Goal: Transaction & Acquisition: Purchase product/service

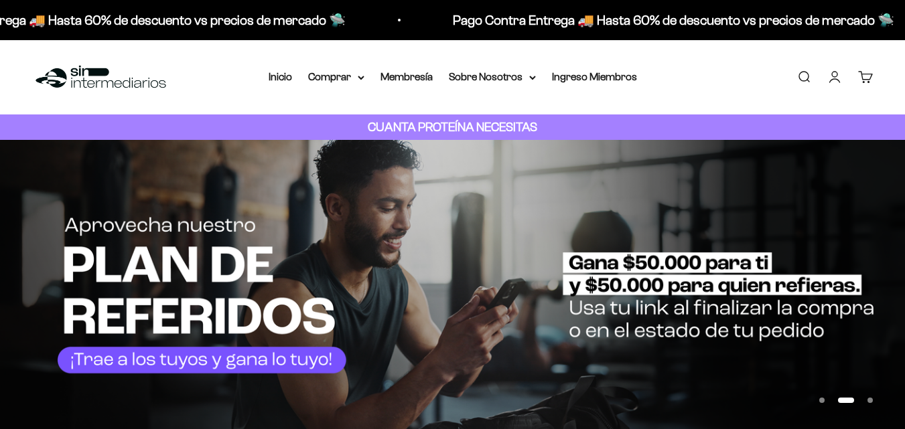
click at [797, 82] on link "Buscar" at bounding box center [804, 77] width 15 height 15
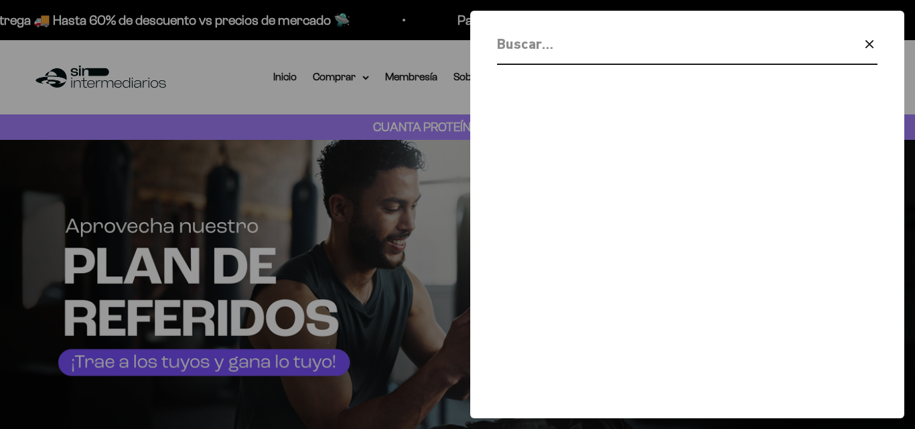
click at [862, 49] on icon "button" at bounding box center [870, 44] width 16 height 16
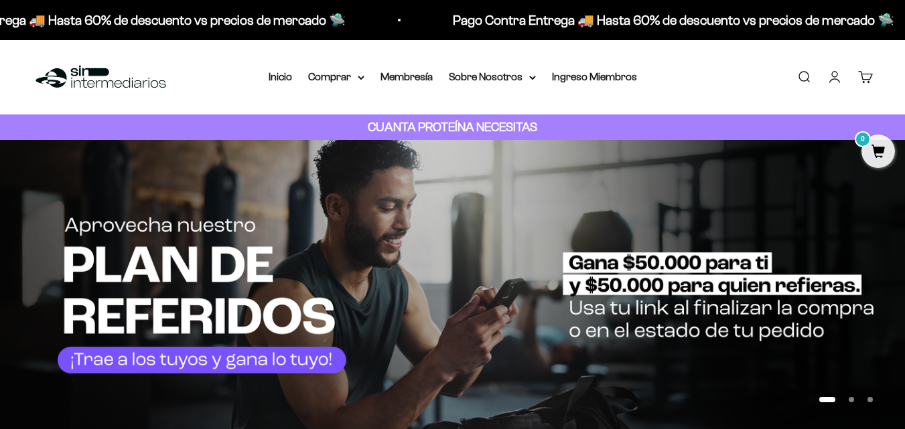
click at [827, 82] on link "Iniciar sesión" at bounding box center [834, 77] width 15 height 15
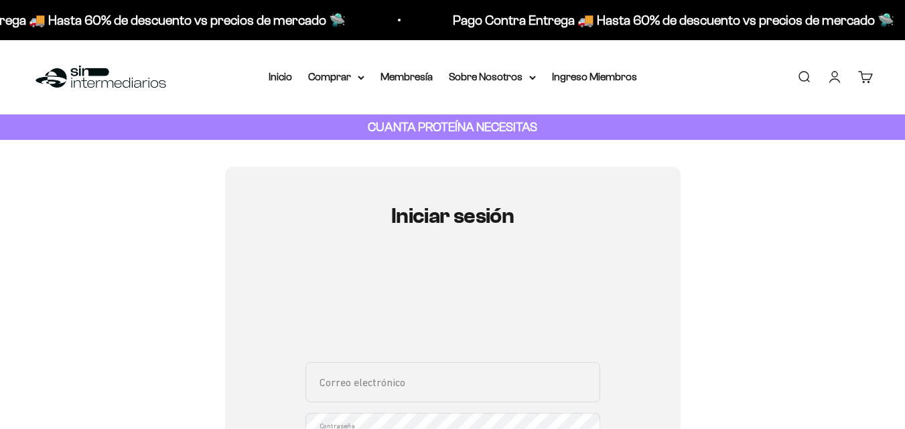
scroll to position [89, 0]
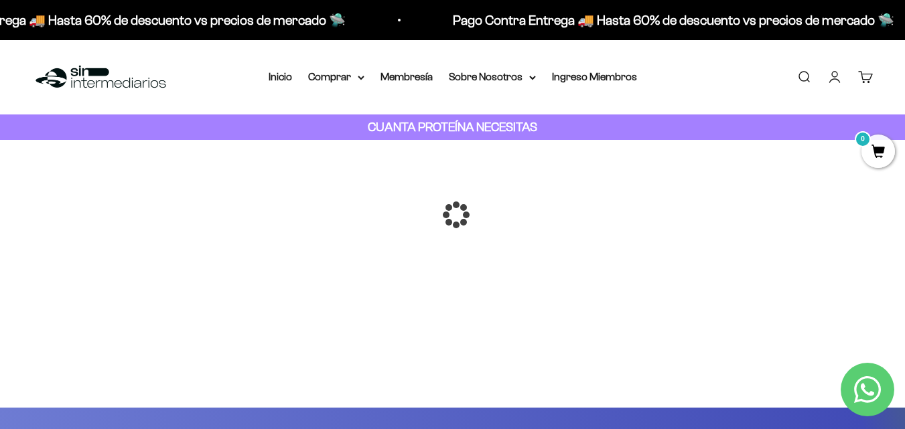
click at [453, 215] on div at bounding box center [453, 215] width 0 height 0
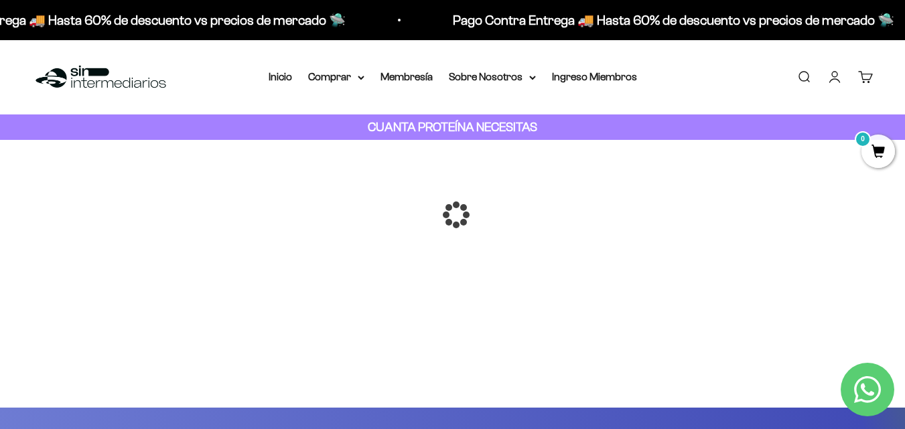
click at [453, 215] on div at bounding box center [453, 215] width 0 height 0
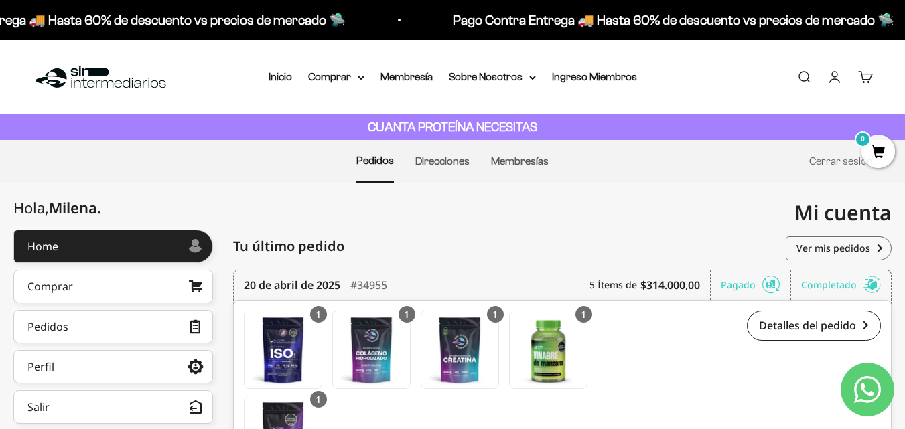
click at [798, 84] on link "Buscar" at bounding box center [804, 77] width 15 height 15
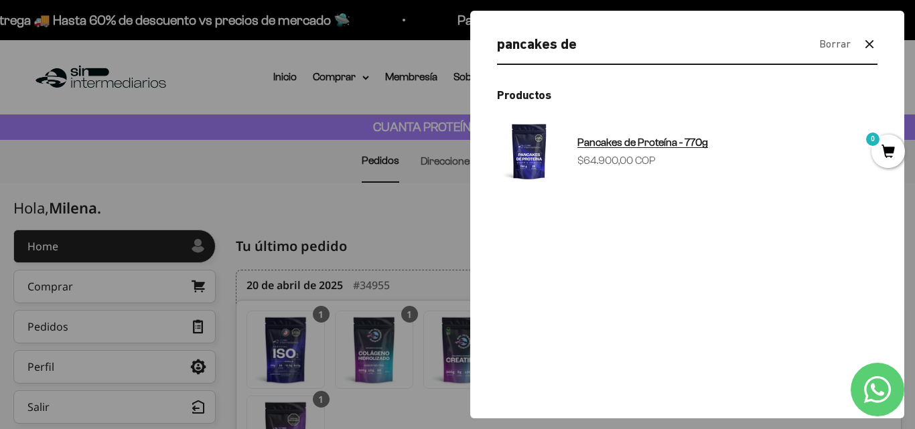
type input "pancakes de"
click at [696, 148] on span "Pancakes de Proteína - 770g" at bounding box center [643, 142] width 131 height 11
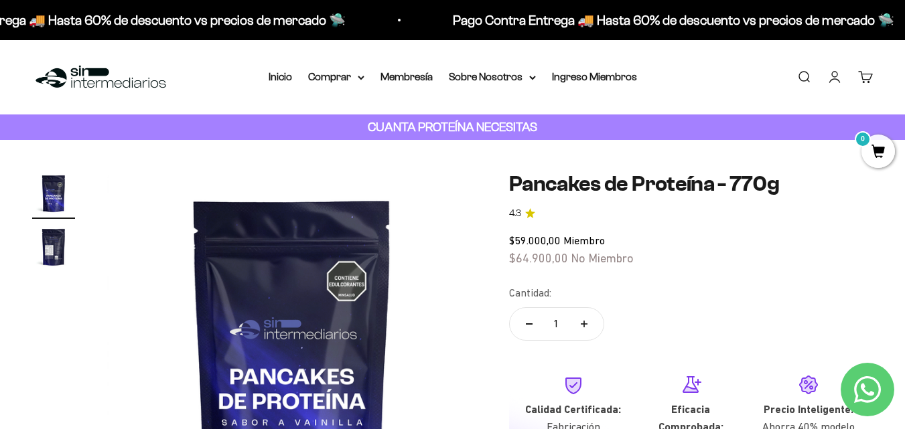
click at [600, 340] on button "Aumentar cantidad" at bounding box center [584, 324] width 39 height 32
type input "2"
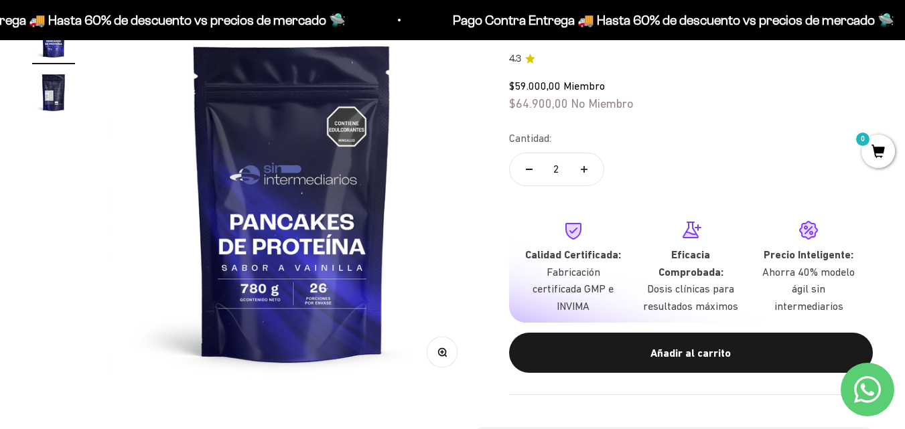
scroll to position [304, 0]
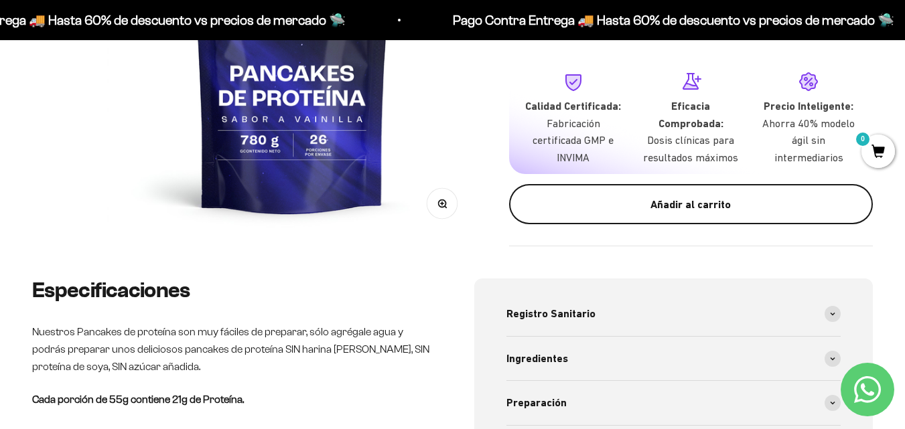
click at [719, 214] on div "Añadir al carrito" at bounding box center [691, 204] width 310 height 17
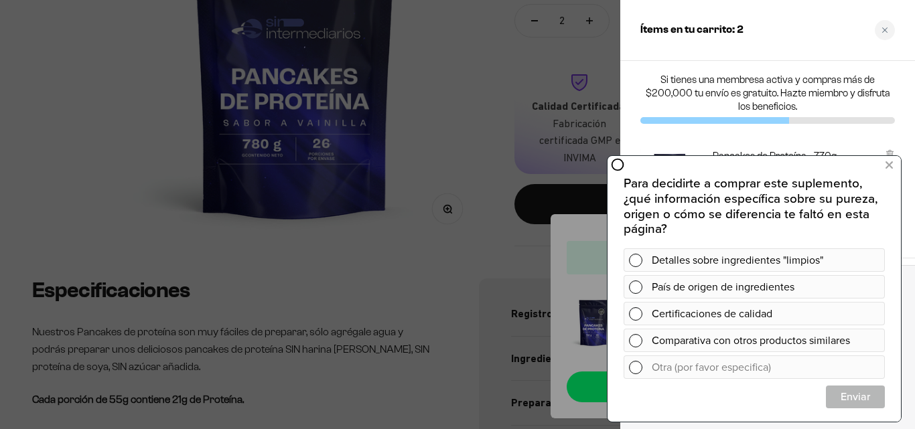
click at [58, 282] on div at bounding box center [457, 214] width 915 height 429
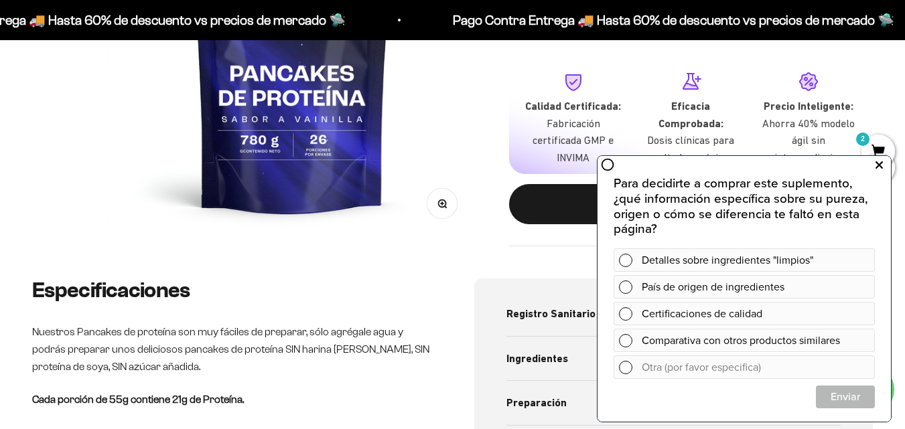
click at [878, 168] on icon at bounding box center [879, 165] width 7 height 17
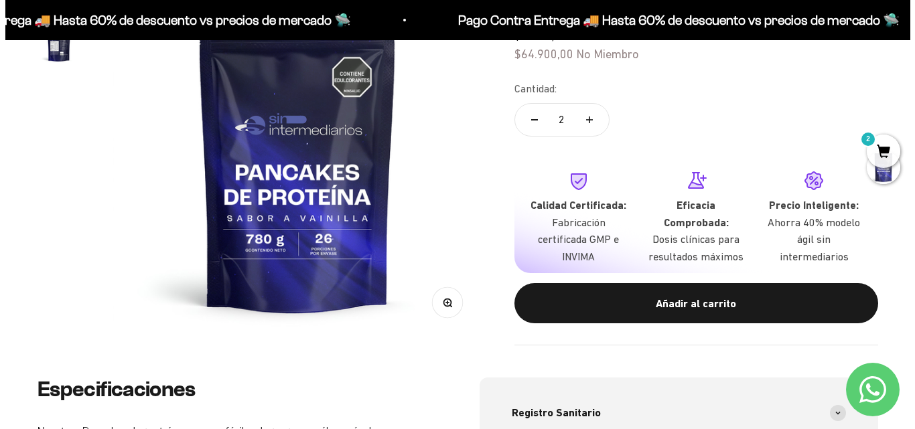
scroll to position [0, 0]
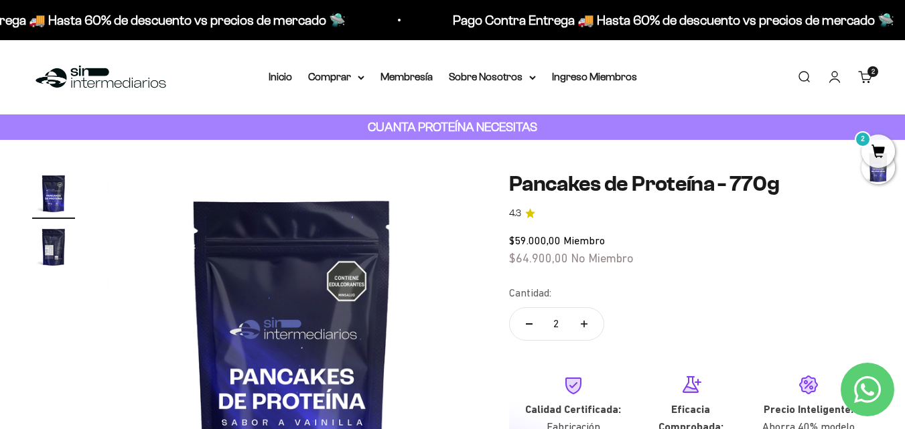
click at [797, 84] on link "Buscar" at bounding box center [804, 77] width 15 height 15
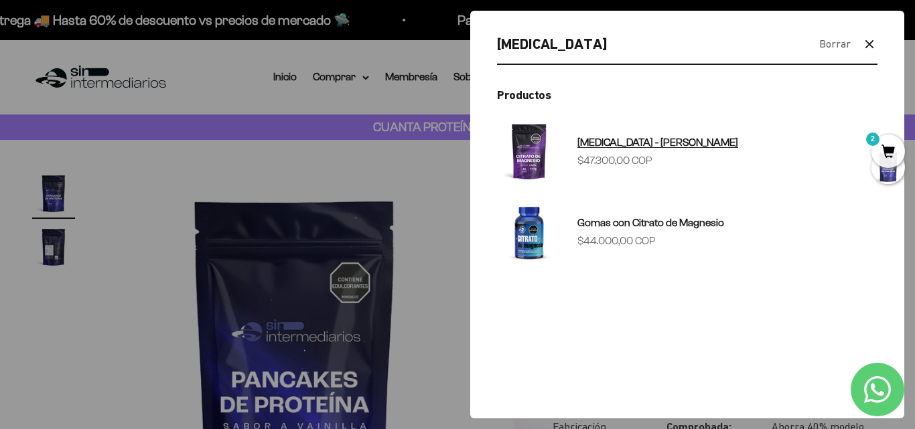
type input "citrato de magnesio"
click at [702, 148] on span "[MEDICAL_DATA] - [PERSON_NAME]" at bounding box center [658, 142] width 161 height 11
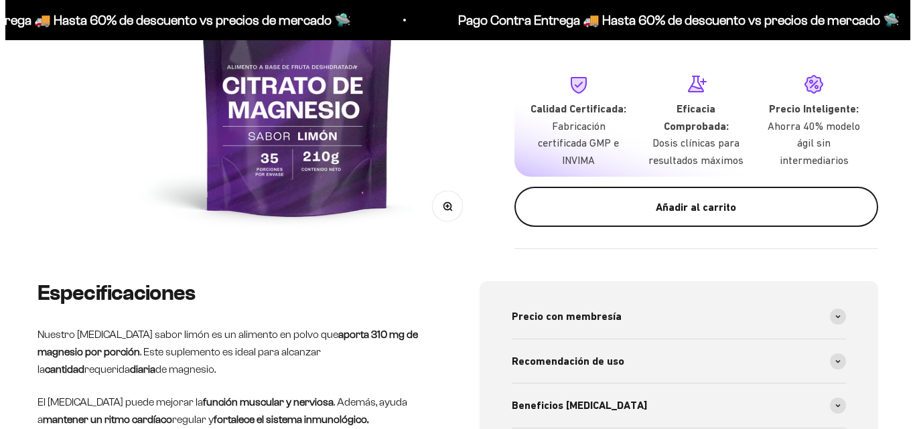
scroll to position [301, 0]
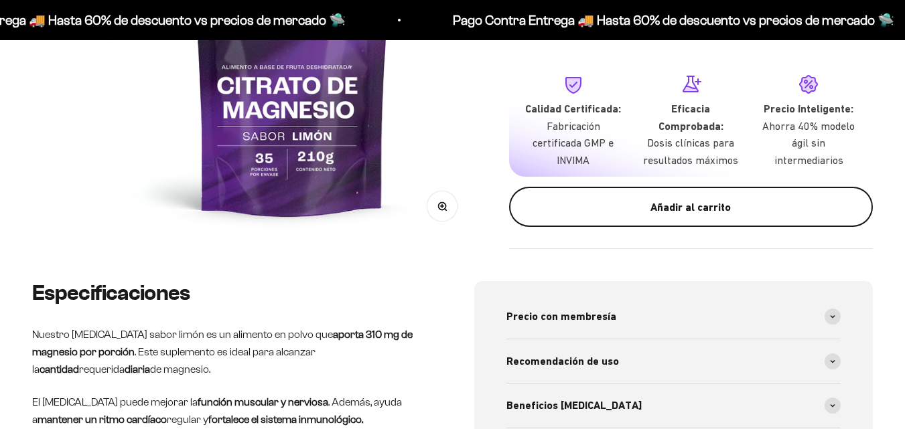
click at [662, 216] on div "Añadir al carrito" at bounding box center [691, 207] width 310 height 17
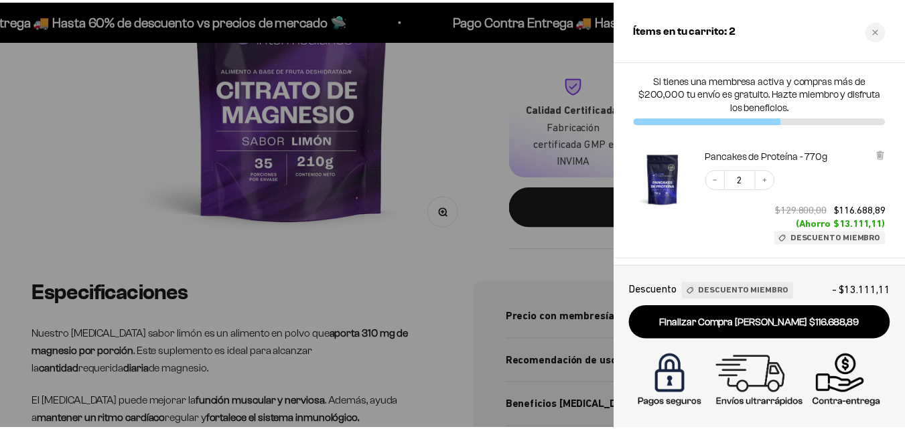
scroll to position [0, 0]
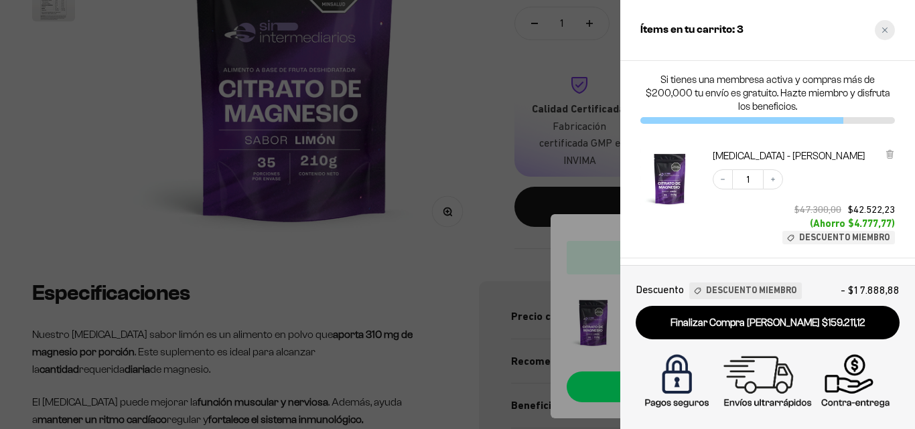
click at [889, 27] on div "Close cart" at bounding box center [885, 30] width 20 height 20
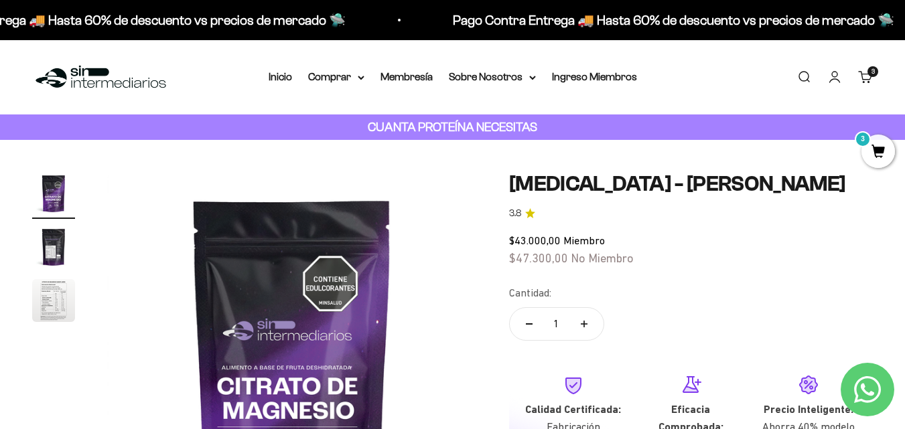
click at [797, 84] on link "Buscar" at bounding box center [804, 77] width 15 height 15
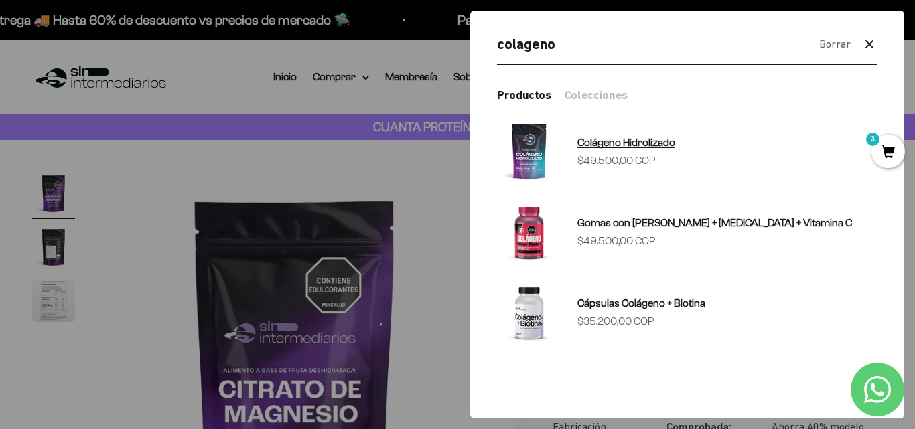
type input "colageno"
click at [675, 148] on span "Colágeno Hidrolizado" at bounding box center [627, 142] width 98 height 11
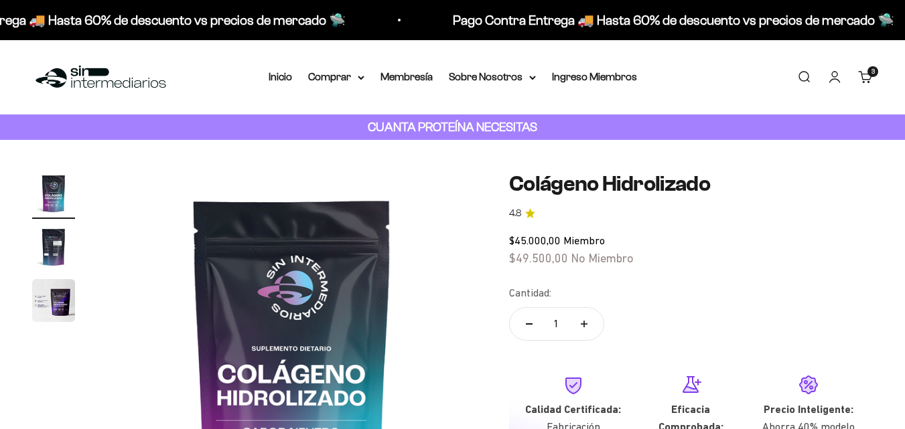
click at [600, 340] on button "Aumentar cantidad" at bounding box center [584, 324] width 39 height 32
type input "2"
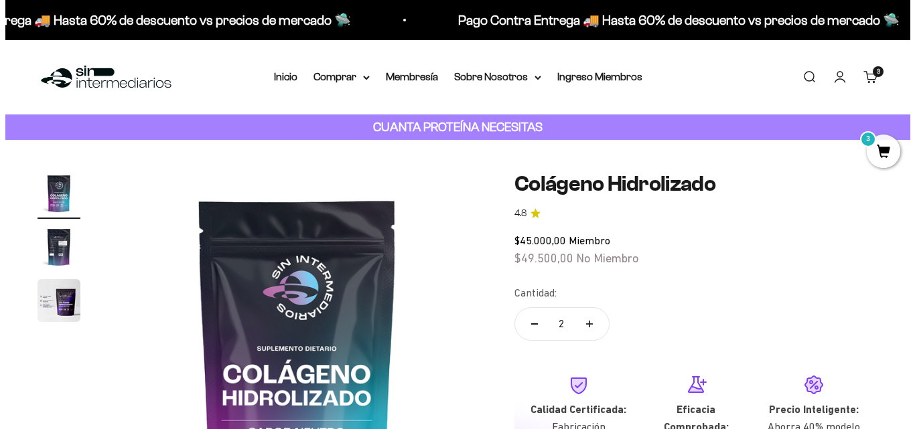
scroll to position [255, 0]
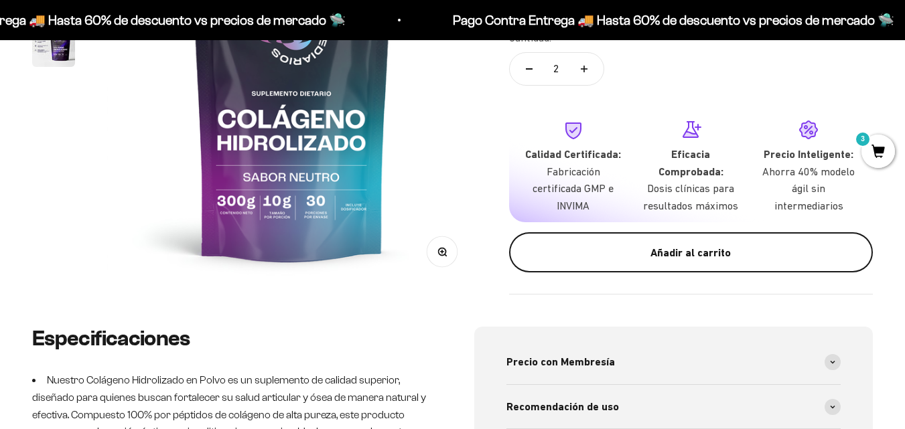
click at [724, 262] on div "Añadir al carrito" at bounding box center [691, 253] width 310 height 17
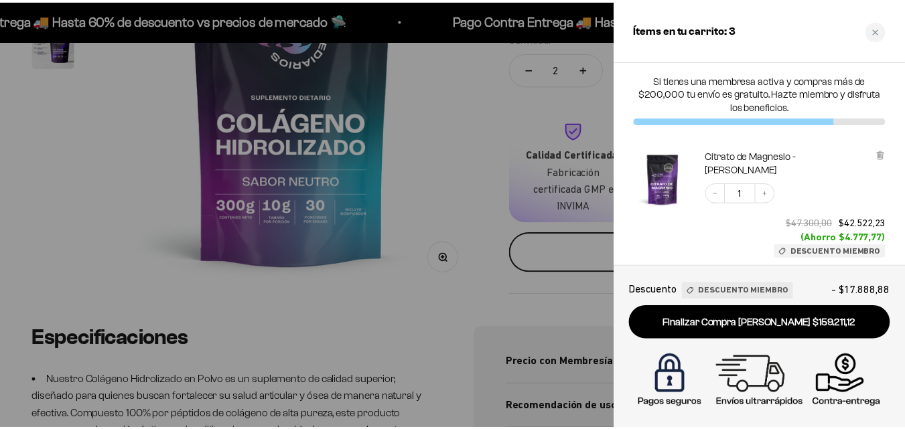
scroll to position [0, 0]
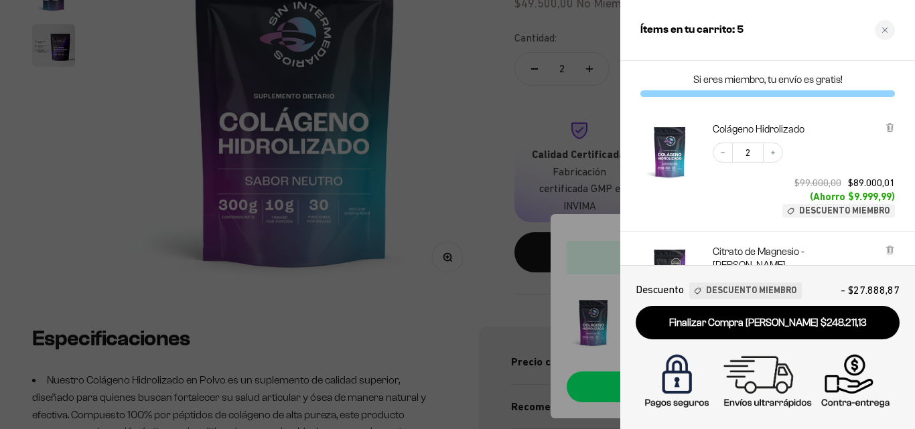
drag, startPoint x: 886, startPoint y: 35, endPoint x: 911, endPoint y: 92, distance: 62.1
click at [887, 35] on div "Close cart" at bounding box center [885, 30] width 20 height 20
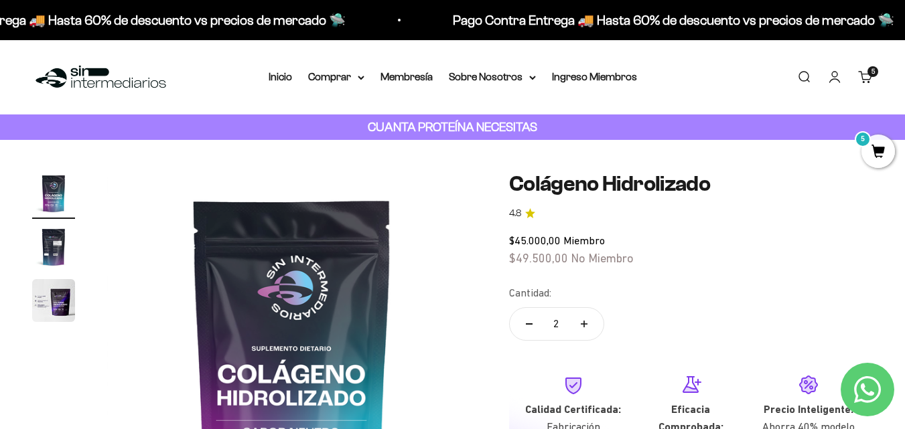
click at [797, 83] on link "Buscar" at bounding box center [804, 77] width 15 height 15
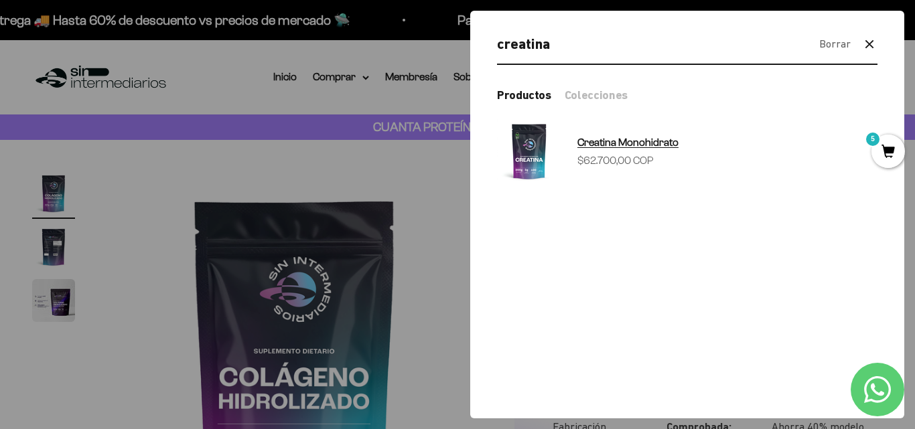
type input "creatina"
click at [641, 148] on span "Creatina Monohidrato" at bounding box center [628, 142] width 101 height 11
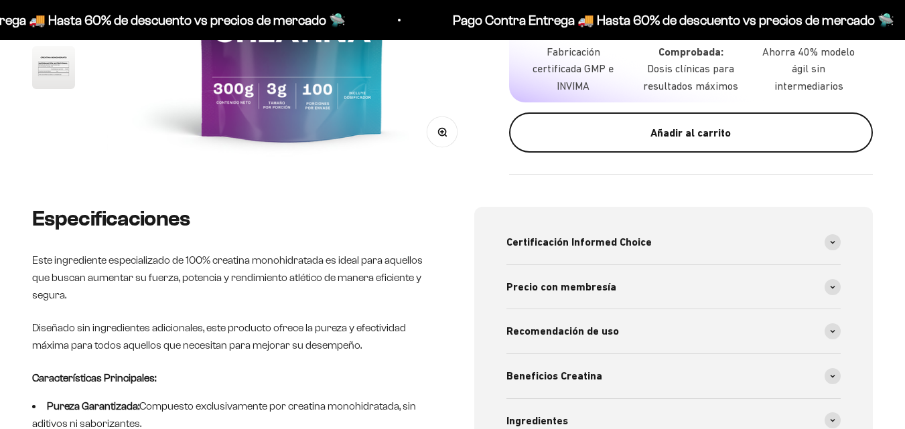
click at [734, 142] on div "Añadir al carrito" at bounding box center [691, 133] width 310 height 17
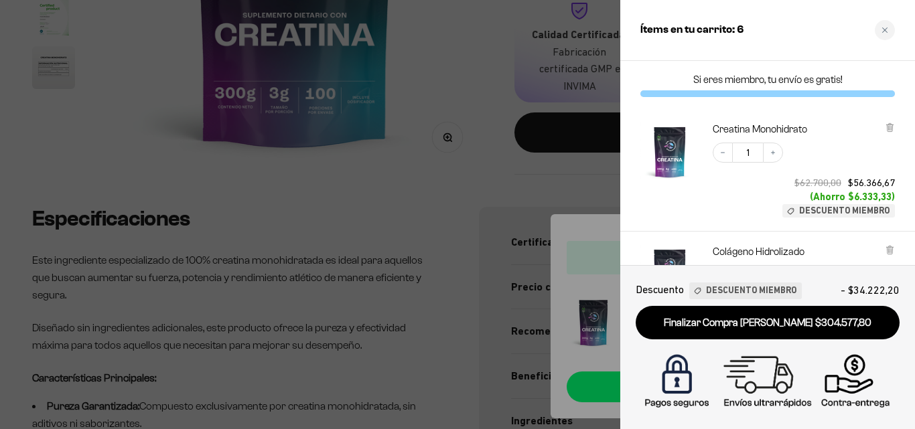
click at [887, 27] on icon "Close cart" at bounding box center [885, 30] width 7 height 7
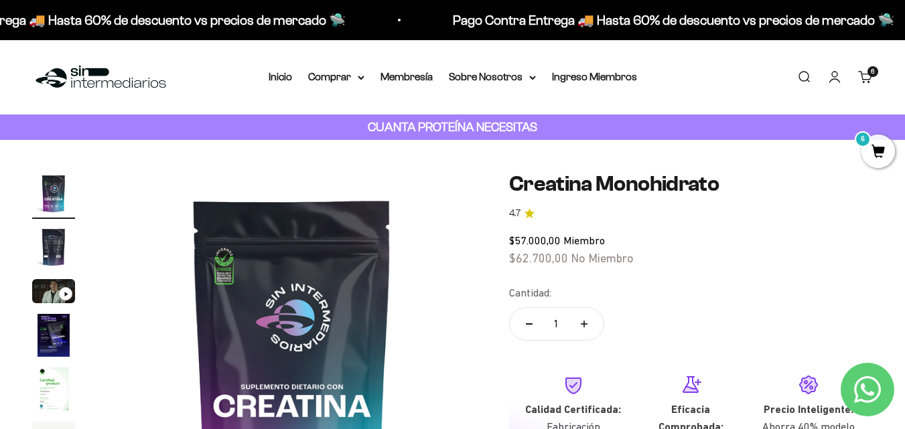
click at [797, 84] on link "Buscar" at bounding box center [804, 77] width 15 height 15
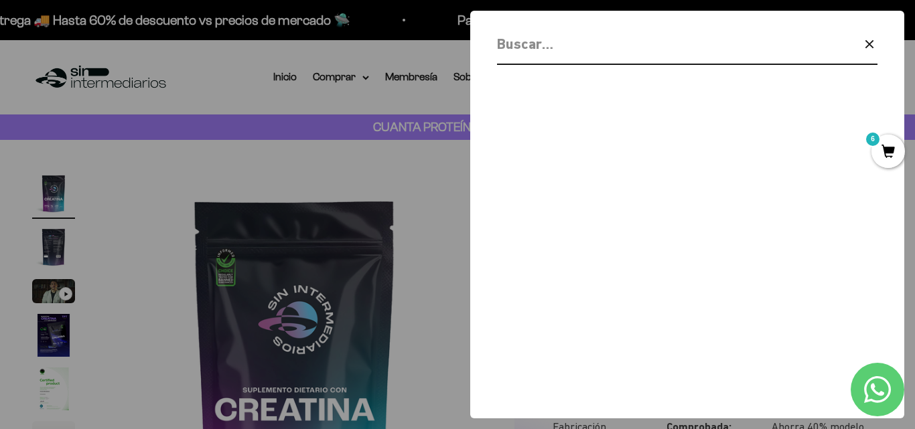
click at [650, 53] on input "Buscar" at bounding box center [653, 43] width 312 height 23
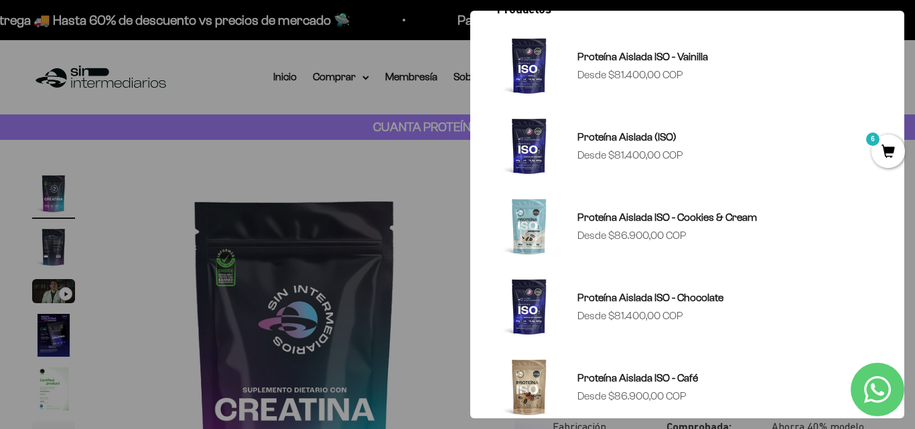
scroll to position [98, 0]
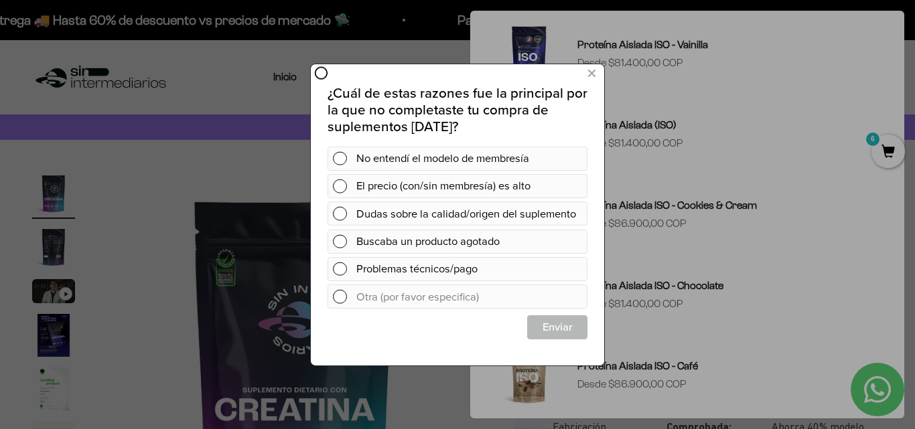
type input "proteìna aislada"
click at [707, 340] on div at bounding box center [457, 214] width 915 height 429
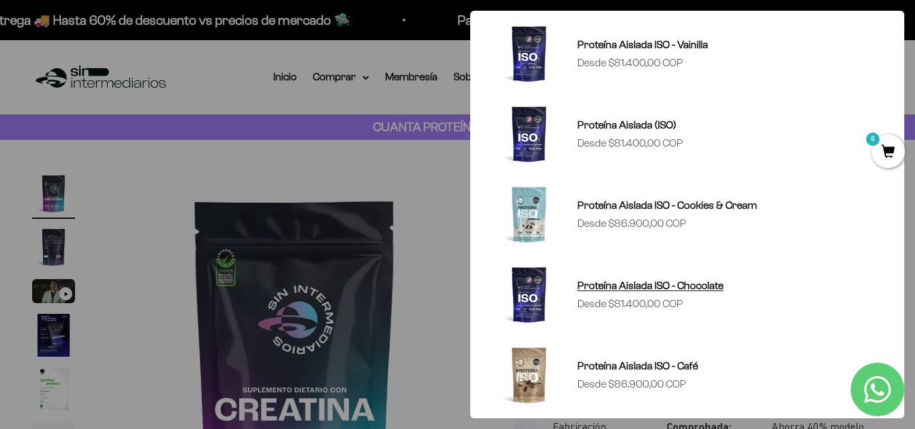
click at [685, 291] on span "Proteína Aislada ISO - Chocolate" at bounding box center [651, 285] width 146 height 11
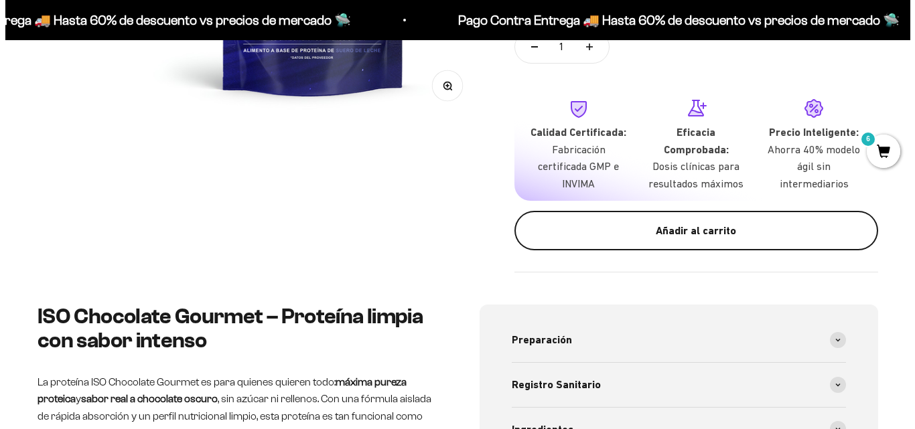
scroll to position [429, 0]
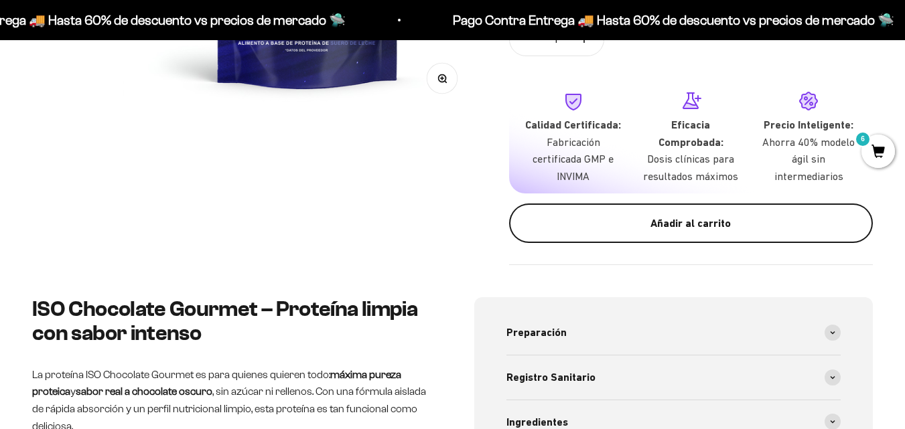
click at [744, 232] on div "Añadir al carrito" at bounding box center [691, 223] width 310 height 17
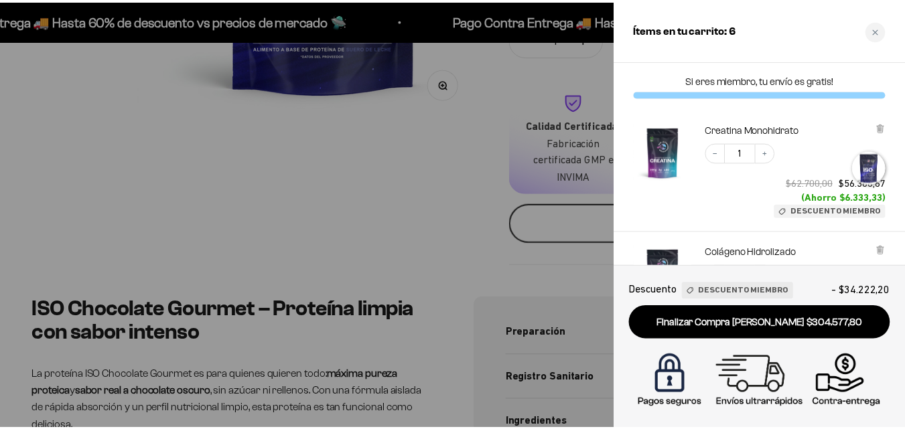
scroll to position [0, 1134]
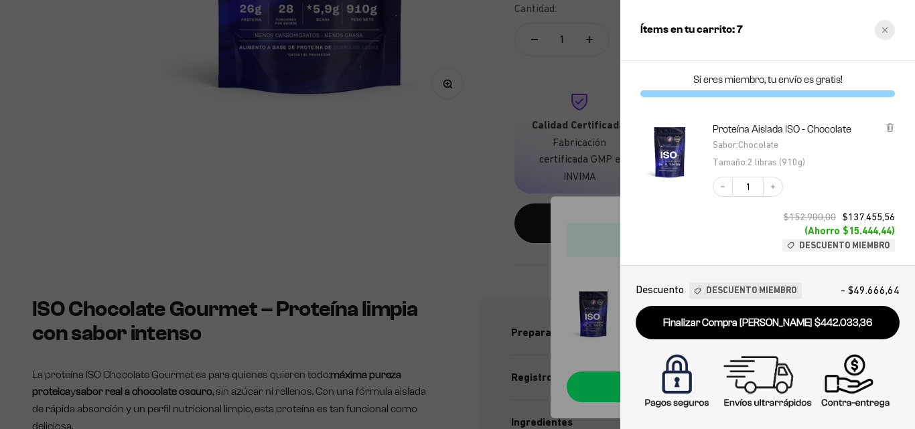
click at [886, 31] on icon "Close cart" at bounding box center [885, 30] width 7 height 7
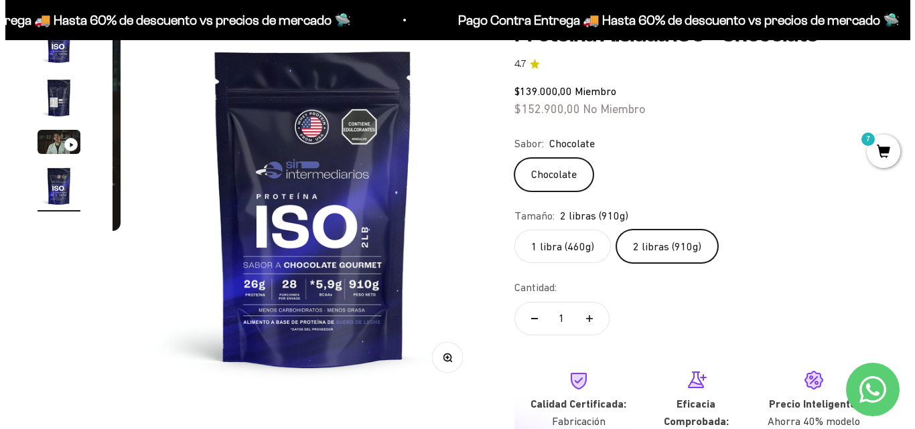
scroll to position [0, 0]
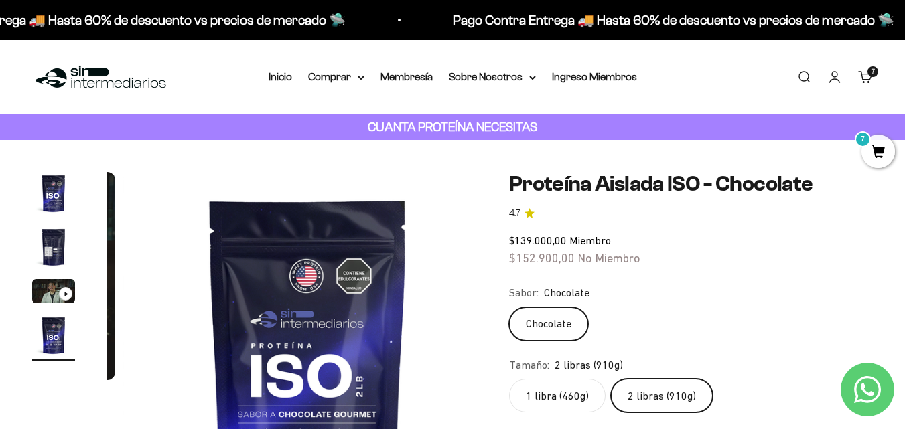
click at [797, 84] on link "Buscar" at bounding box center [804, 77] width 15 height 15
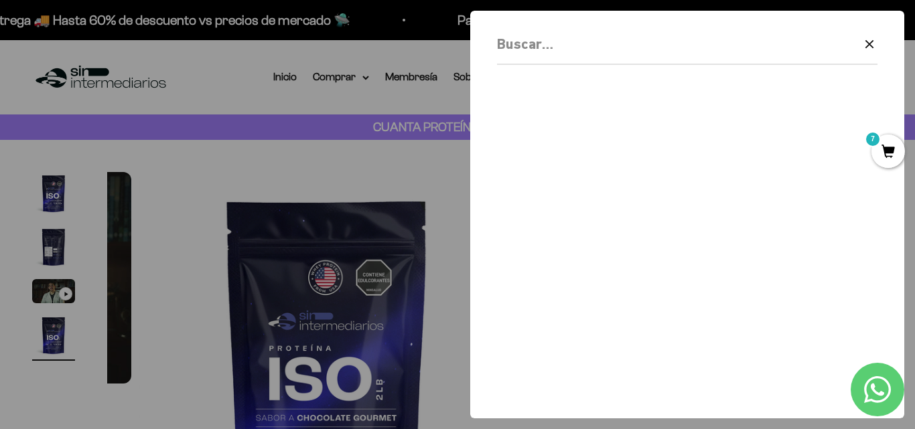
scroll to position [0, 1134]
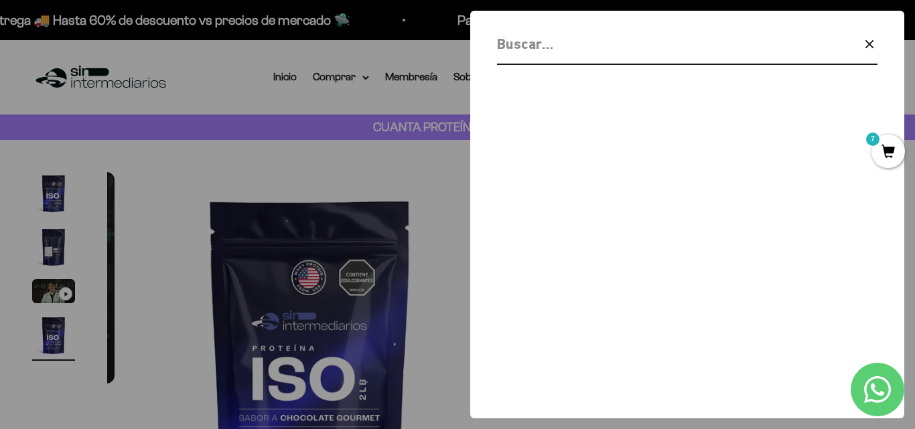
click at [597, 56] on input "Buscar" at bounding box center [653, 43] width 312 height 23
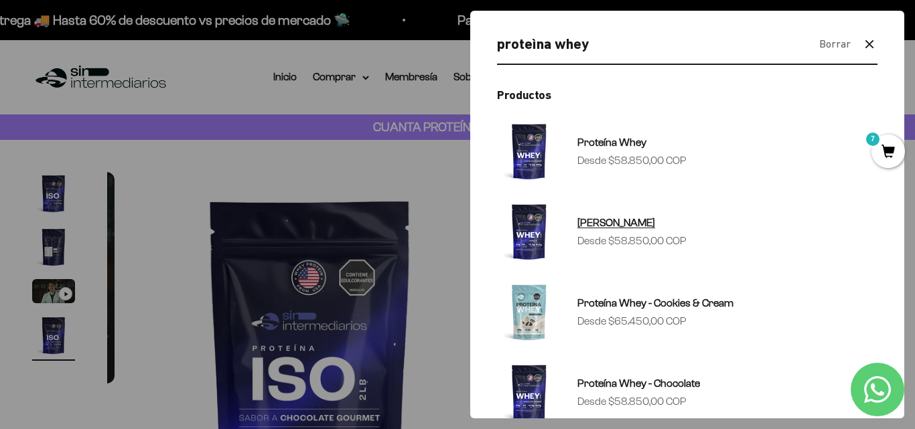
type input "proteìna whey"
click at [655, 228] on span "[PERSON_NAME]" at bounding box center [617, 222] width 78 height 11
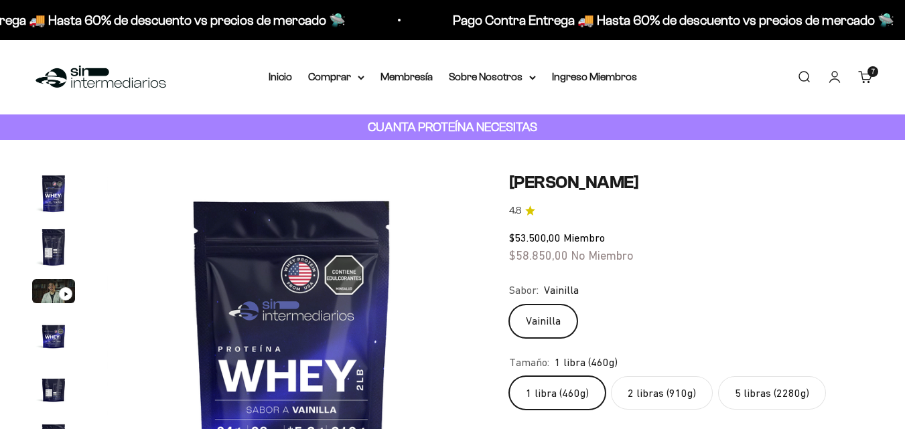
scroll to position [184, 0]
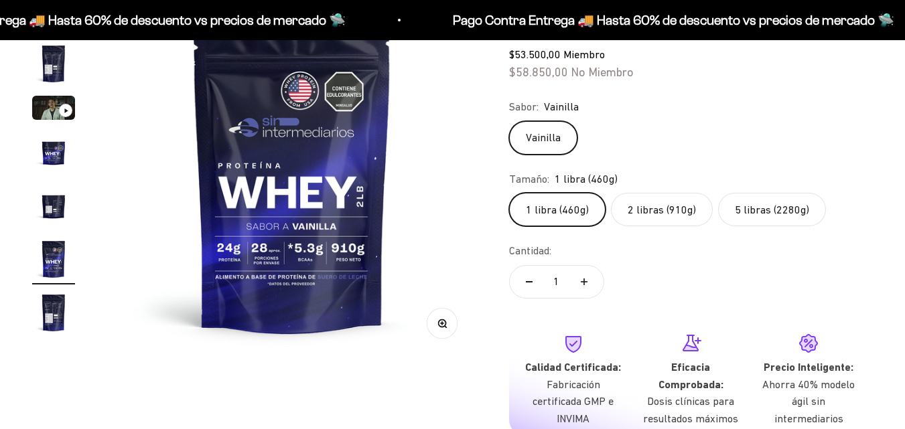
click at [695, 208] on label "2 libras (910g)" at bounding box center [662, 210] width 102 height 34
click at [509, 193] on input "2 libras (910g)" at bounding box center [509, 192] width 1 height 1
radio input "true"
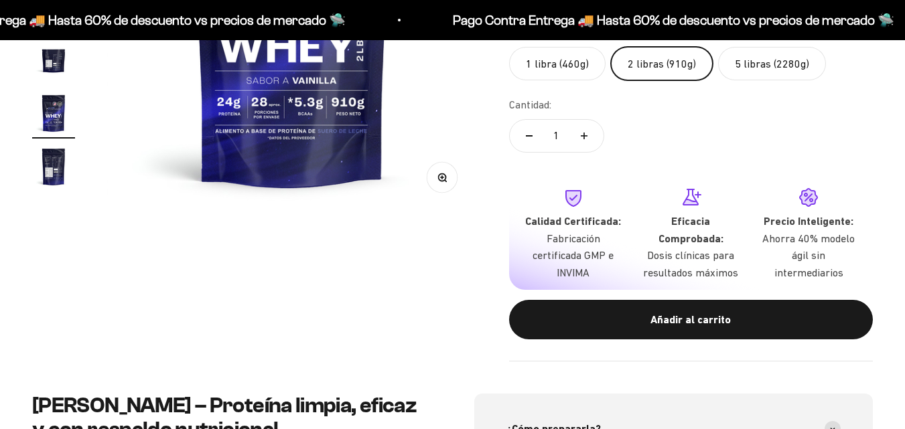
scroll to position [0, 1863]
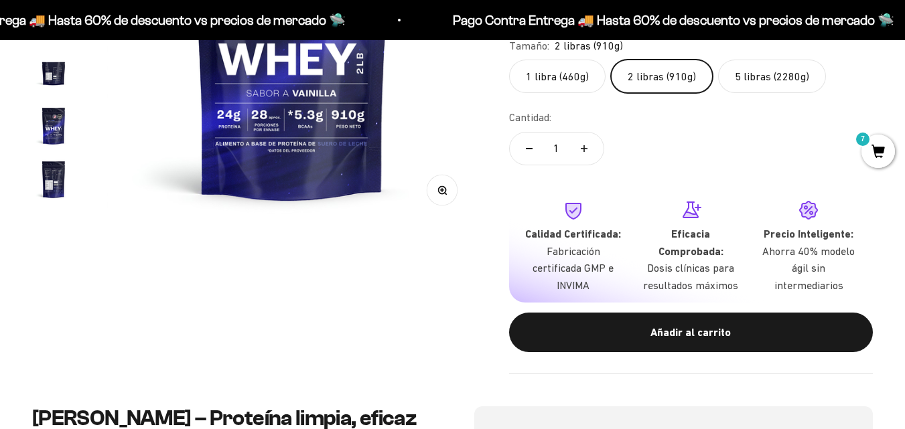
scroll to position [467, 0]
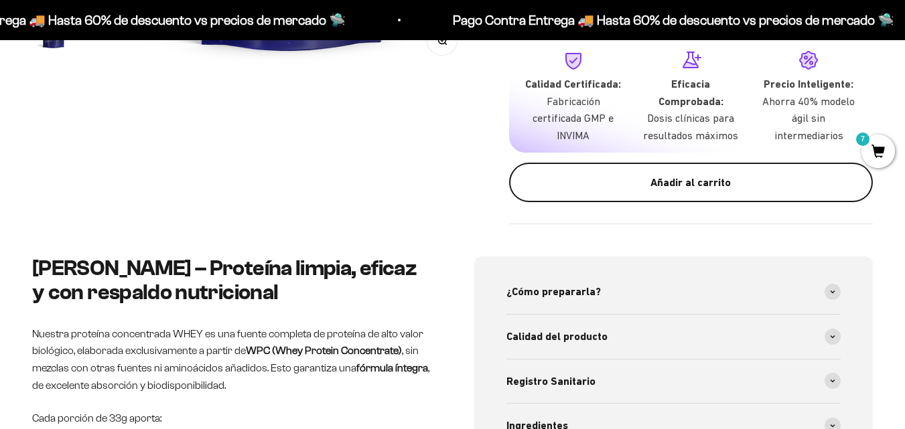
click at [738, 192] on div "Añadir al carrito" at bounding box center [691, 182] width 310 height 17
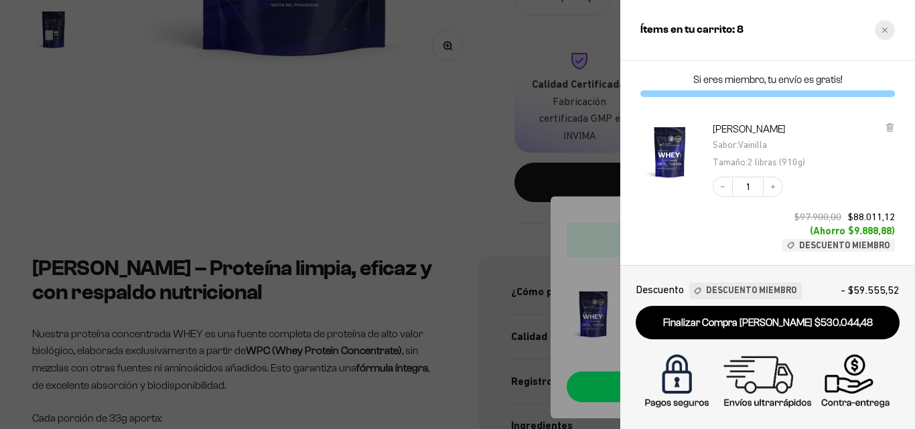
click at [888, 31] on div "Close cart" at bounding box center [885, 30] width 20 height 20
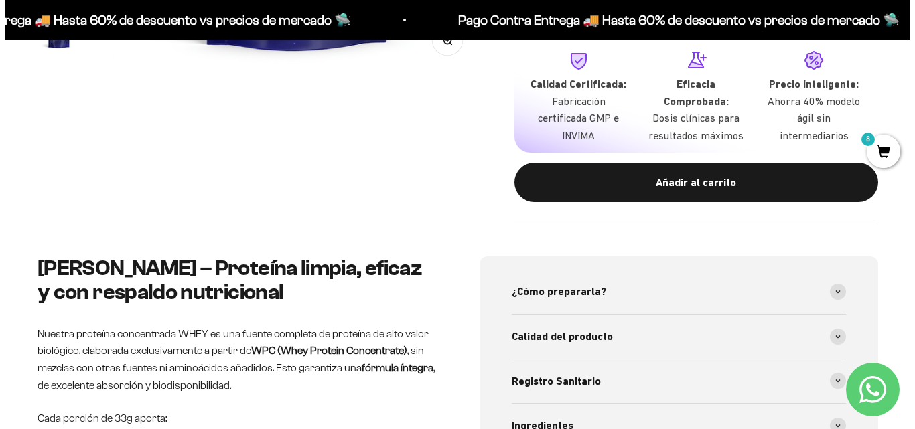
scroll to position [0, 0]
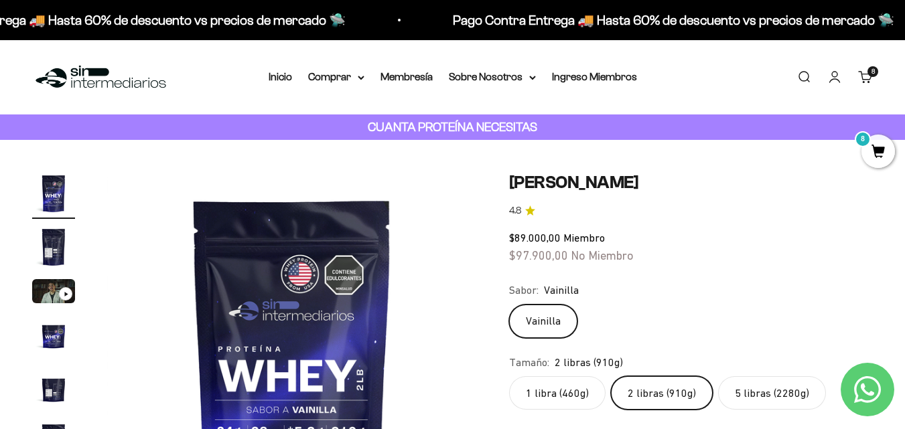
click at [801, 84] on link "Buscar" at bounding box center [804, 77] width 15 height 15
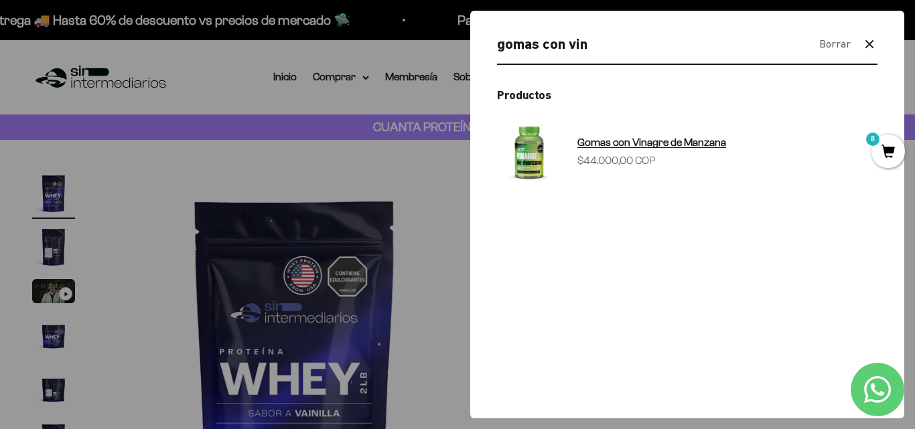
type input "gomas con vin"
click at [704, 148] on span "Gomas con Vinagre de Manzana" at bounding box center [652, 142] width 149 height 11
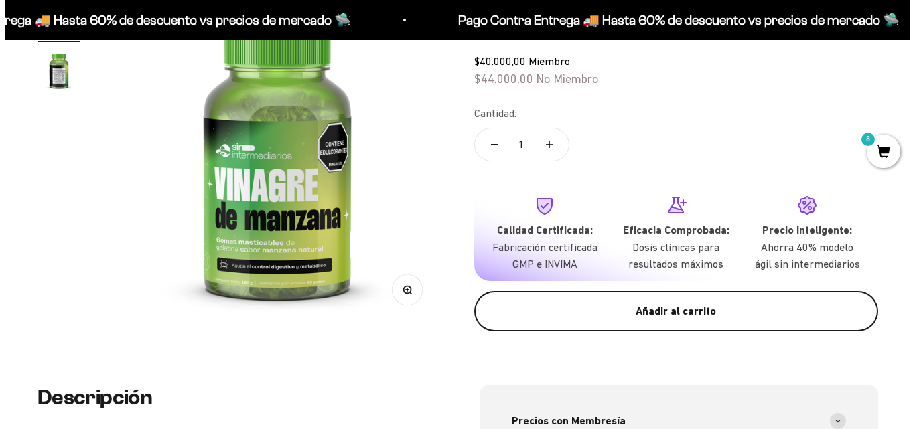
scroll to position [278, 0]
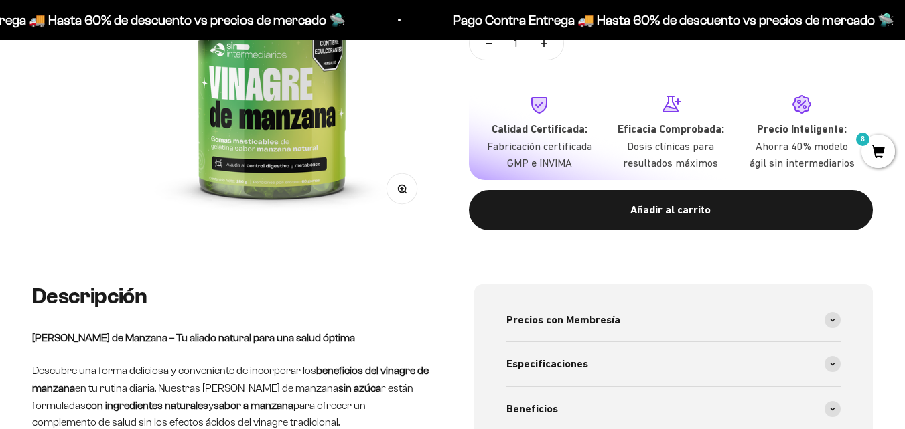
click at [743, 219] on div "Añadir al carrito" at bounding box center [671, 210] width 351 height 17
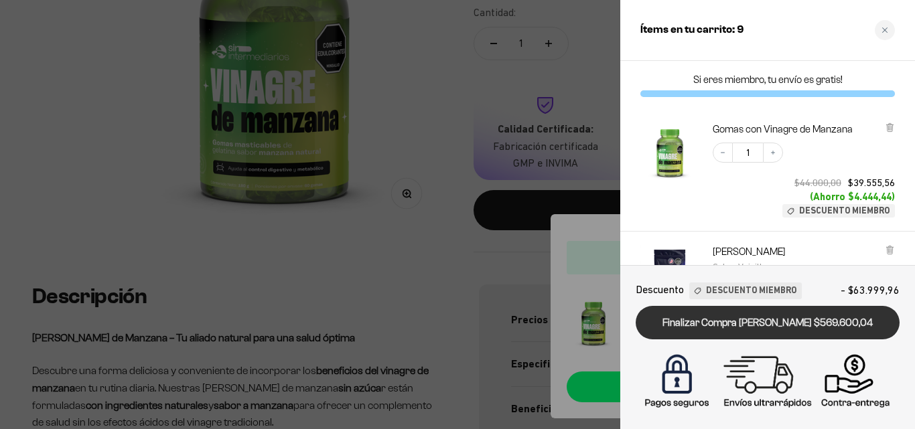
click at [769, 328] on link "Finalizar Compra Segura $569.600,04" at bounding box center [768, 323] width 264 height 34
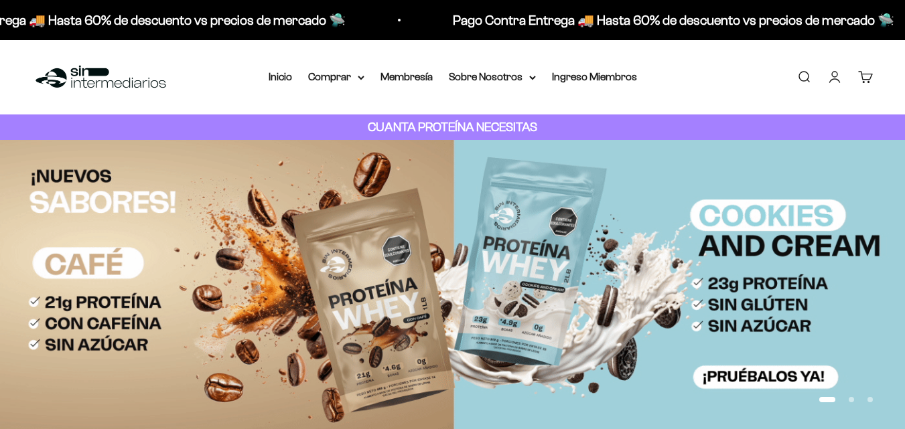
click at [836, 84] on link "Cuenta" at bounding box center [834, 77] width 15 height 15
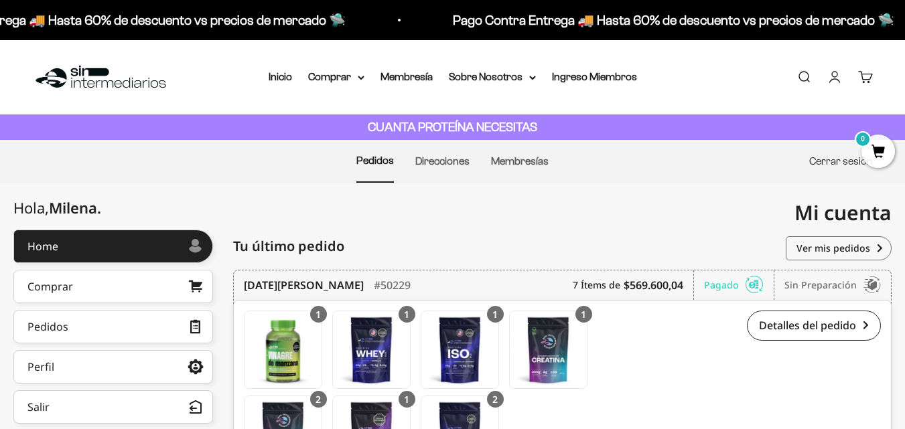
click at [831, 167] on link "Cerrar sesión" at bounding box center [841, 160] width 64 height 11
